Goal: Task Accomplishment & Management: Complete application form

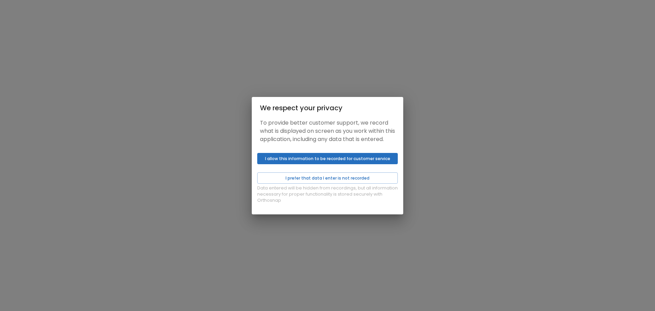
click at [328, 164] on button "I allow this information to be recorded for customer service" at bounding box center [327, 158] width 141 height 11
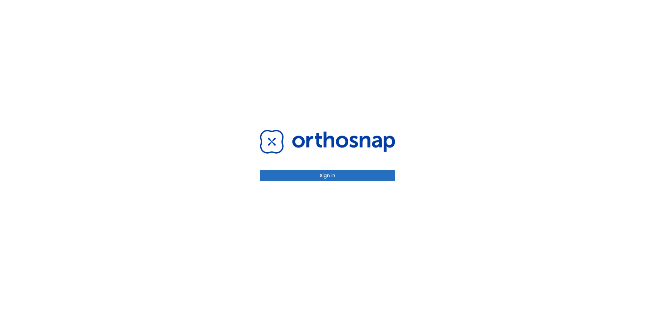
click at [332, 176] on button "Sign in" at bounding box center [327, 175] width 135 height 11
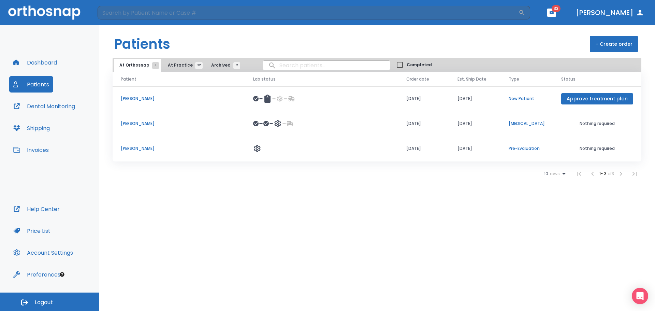
click at [600, 43] on button "+ Create order" at bounding box center [614, 44] width 48 height 16
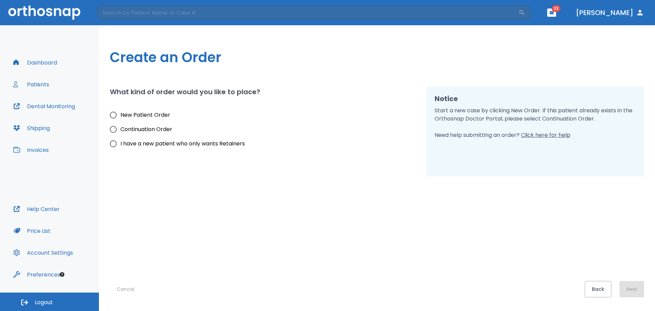
click at [178, 139] on label "I have a new patient who only wants Retainers" at bounding box center [175, 144] width 139 height 14
click at [120, 139] on input "I have a new patient who only wants Retainers" at bounding box center [113, 144] width 14 height 14
radio input "true"
click at [636, 288] on button "Next" at bounding box center [632, 289] width 25 height 16
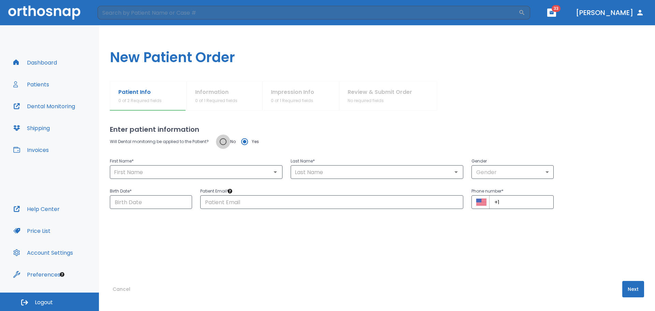
click at [228, 144] on input "No" at bounding box center [223, 141] width 14 height 14
radio input "true"
click at [236, 176] on input "text" at bounding box center [196, 172] width 169 height 10
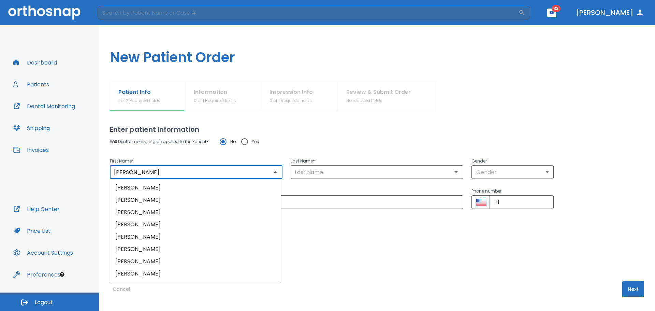
type input "[PERSON_NAME]"
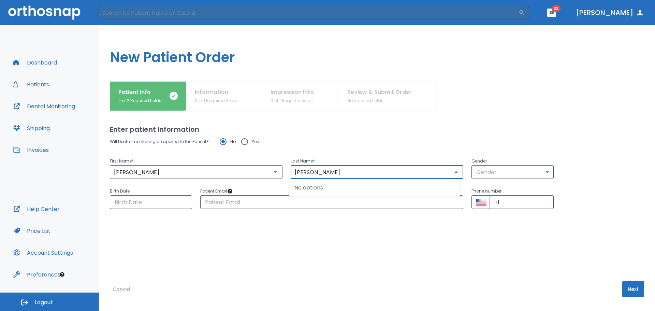
type input "[PERSON_NAME]"
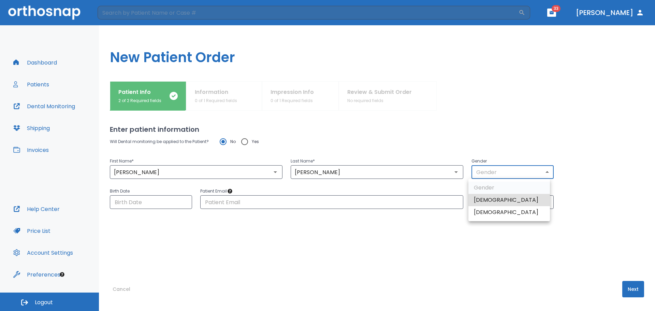
click at [508, 170] on body "​ 33 [PERSON_NAME] Dashboard Patients Dental Monitoring Shipping Invoices Help …" at bounding box center [327, 155] width 655 height 311
click at [497, 202] on li "[DEMOGRAPHIC_DATA]" at bounding box center [510, 200] width 82 height 12
type input "1"
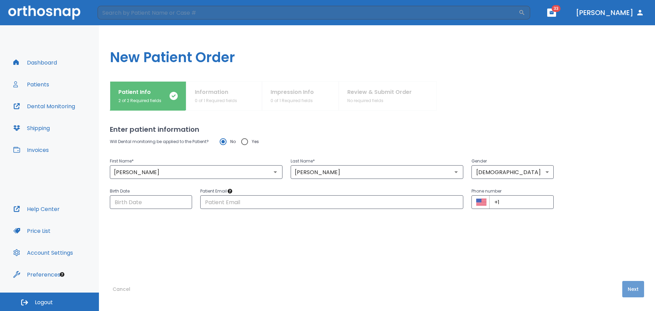
click at [628, 292] on button "Next" at bounding box center [634, 289] width 22 height 16
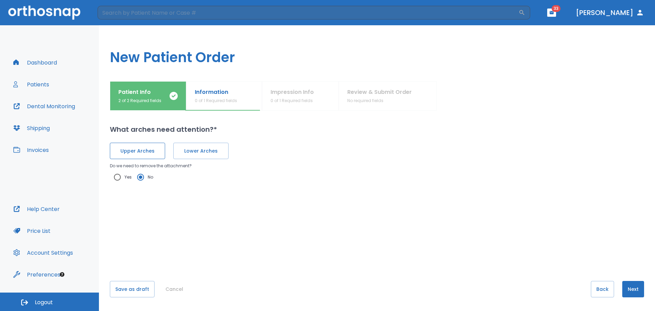
drag, startPoint x: 151, startPoint y: 143, endPoint x: 166, endPoint y: 148, distance: 15.8
click at [151, 143] on button "Upper Arches" at bounding box center [137, 151] width 55 height 16
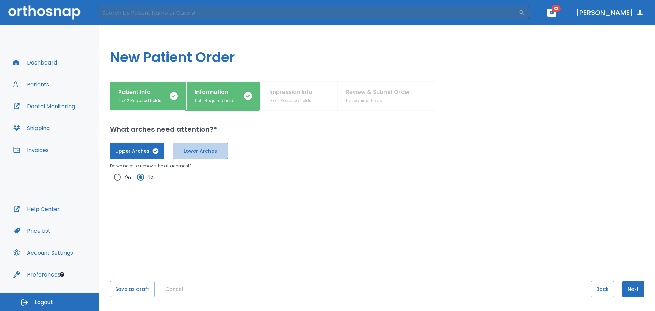
click at [200, 153] on span "Lower Arches" at bounding box center [200, 150] width 41 height 7
click at [627, 288] on button "Next" at bounding box center [634, 289] width 22 height 16
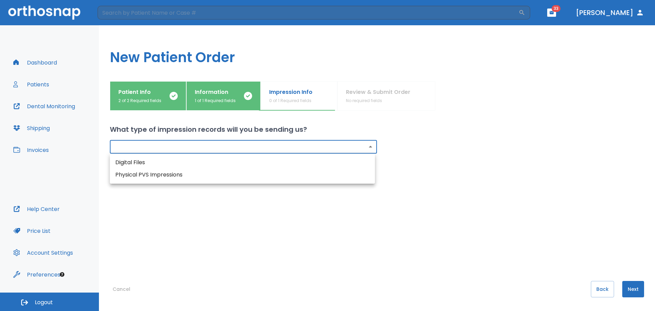
click at [291, 150] on body "​ 33 [PERSON_NAME] Dashboard Patients Dental Monitoring Shipping Invoices Help …" at bounding box center [327, 155] width 655 height 311
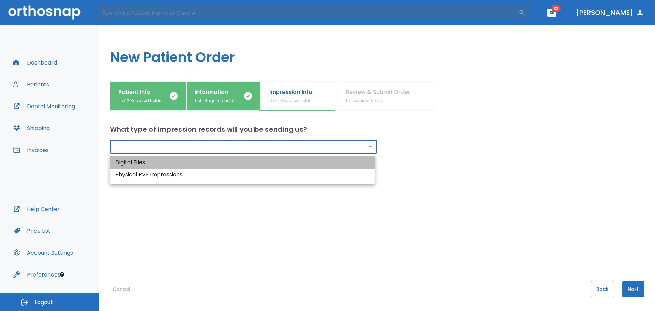
click at [251, 161] on li "Digital Files" at bounding box center [242, 162] width 265 height 12
type input "digital"
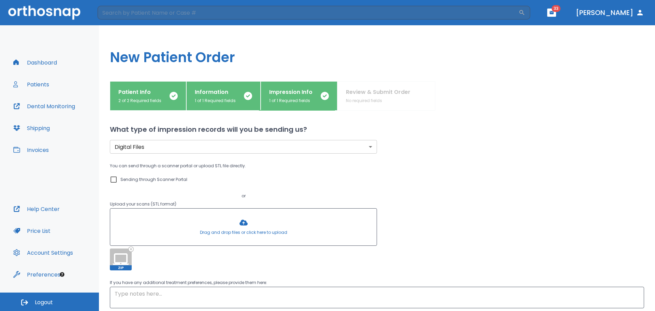
scroll to position [55, 0]
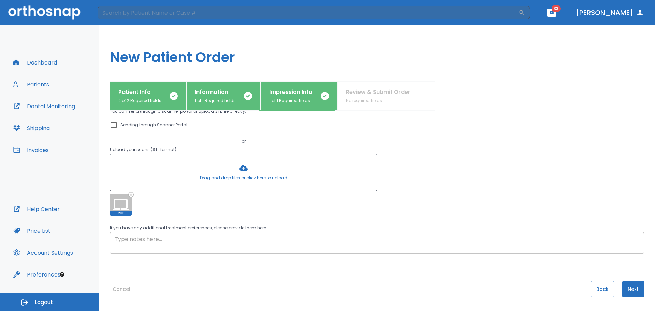
click at [200, 249] on textarea at bounding box center [377, 243] width 525 height 16
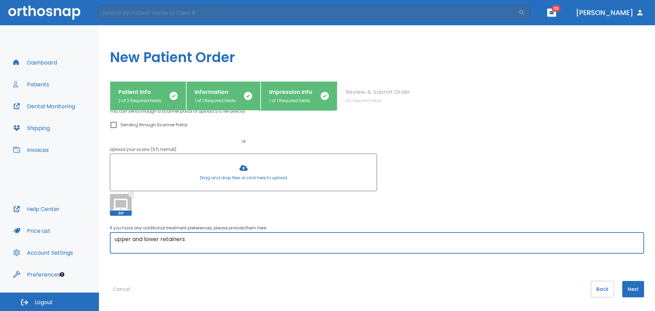
click at [160, 240] on textarea "upper and lower retainers" at bounding box center [377, 243] width 525 height 16
type textarea "upper and lower clear retainers"
click at [228, 234] on div "upper and lower clear retainers x ​" at bounding box center [377, 243] width 535 height 22
click at [226, 237] on textarea "upper and lower clear retainers" at bounding box center [377, 243] width 525 height 16
click at [628, 289] on button "Next" at bounding box center [634, 289] width 22 height 16
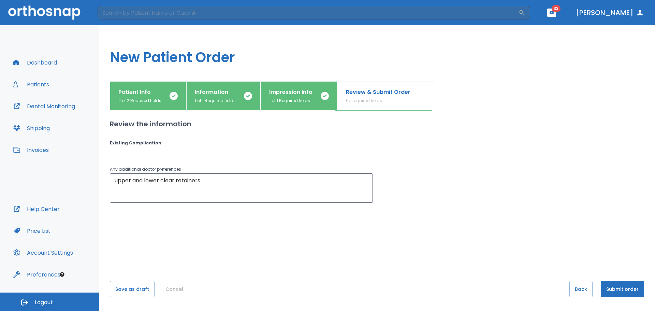
scroll to position [0, 0]
click at [628, 289] on button "Submit order" at bounding box center [622, 289] width 43 height 16
